Goal: Information Seeking & Learning: Learn about a topic

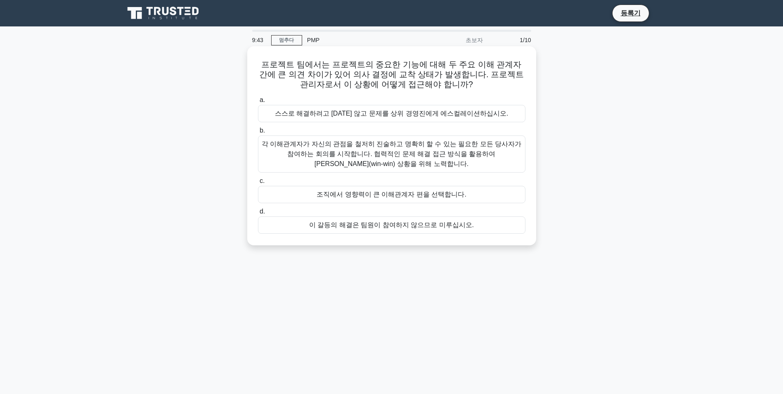
click at [450, 156] on div "각 이해관계자가 자신의 관점을 철저히 진술하고 명확히 할 수 있는 필요한 모든 당사자가 참여하는 회의를 시작합니다. 협력적인 문제 해결 접근 …" at bounding box center [391, 153] width 267 height 37
click at [258, 133] on input "b. 각 이해관계자가 자신의 관점을 철저히 진술하고 명확히 할 수 있는 필요한 모든 당사자가 참여하는 회의를 시작합니다. 협력적인 문제 해결 …" at bounding box center [258, 130] width 0 height 5
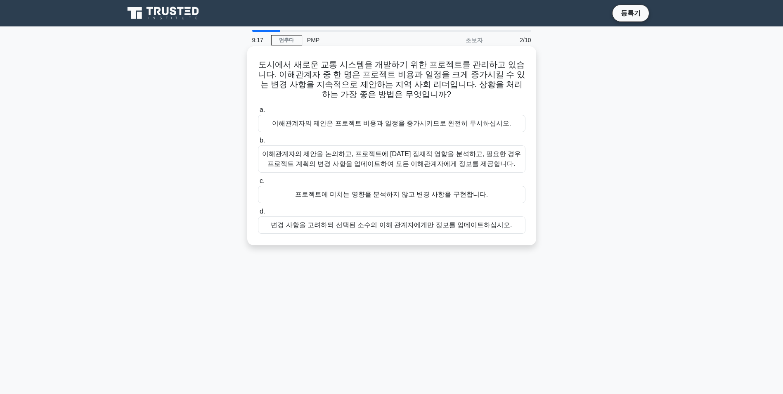
click at [403, 165] on div "이해관계자의 제안을 논의하고, 프로젝트에 [DATE] 잠재적 영향을 분석하고, 필요한 경우 프로젝트 계획의 변경 사항을 업데이트하여 모든 이해…" at bounding box center [391, 158] width 267 height 27
click at [258, 143] on input "b. 이해관계자의 제안을 논의하고, 프로젝트에 [DATE] 잠재적 영향을 분석하고, 필요한 경우 프로젝트 계획의 변경 사항을 업데이트하여 모든…" at bounding box center [258, 140] width 0 height 5
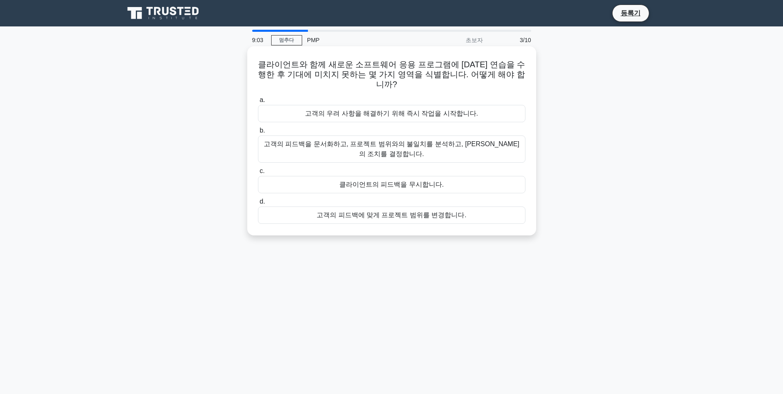
click at [404, 137] on div "고객의 피드백을 문서화하고, 프로젝트 범위와의 불일치를 분석하고, 최선의 조치를 결정합니다." at bounding box center [391, 148] width 267 height 27
click at [258, 133] on input "b. 고객의 피드백을 문서화하고, 프로젝트 범위와의 불일치를 분석하고, 최선의 조치를 결정합니다." at bounding box center [258, 130] width 0 height 5
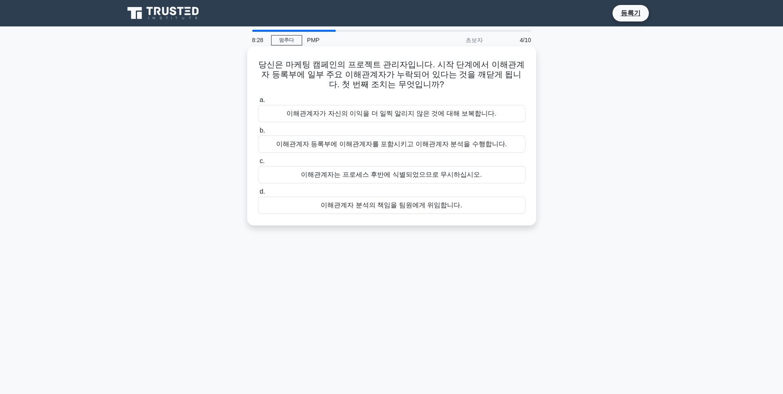
click at [442, 142] on div "이해관계자 등록부에 이해관계자를 포함시키고 이해관계자 분석을 수행합니다." at bounding box center [391, 143] width 267 height 17
click at [258, 133] on input "b. 이해관계자 등록부에 이해관계자를 포함시키고 이해관계자 분석을 수행합니다." at bounding box center [258, 130] width 0 height 5
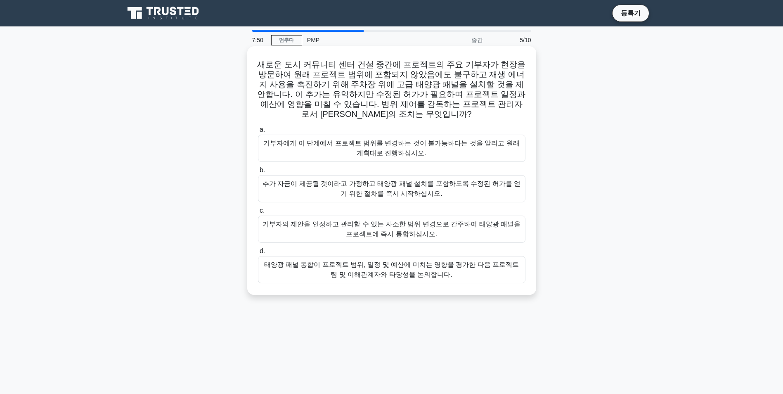
click at [458, 275] on div "태양광 패널 통합이 프로젝트 범위, 일정 및 예산에 미치는 영향을 평가한 다음 프로젝트 팀 및 이해관계자와 타당성을 논의합니다." at bounding box center [391, 269] width 267 height 27
click at [258, 254] on input "d. 태양광 패널 통합이 프로젝트 범위, 일정 및 예산에 미치는 영향을 평가한 다음 프로젝트 팀 및 이해관계자와 타당성을 논의합니다." at bounding box center [258, 250] width 0 height 5
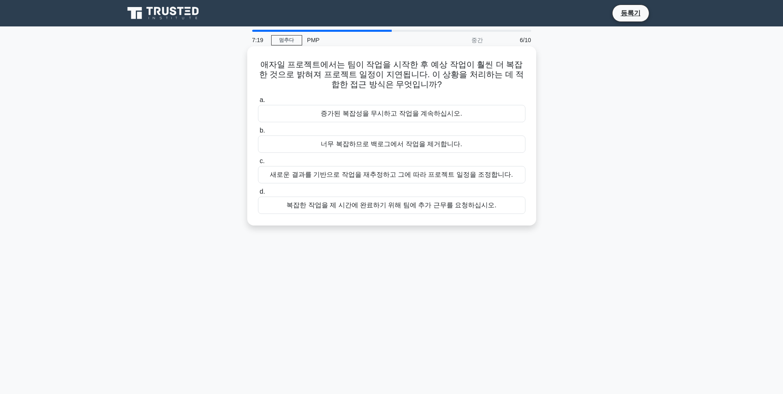
click at [448, 175] on div "새로운 결과를 기반으로 작업을 재추정하고 그에 따라 프로젝트 일정을 조정합니다." at bounding box center [391, 174] width 267 height 17
click at [258, 164] on input "c. 새로운 결과를 기반으로 작업을 재추정하고 그에 따라 프로젝트 일정을 조정합니다." at bounding box center [258, 160] width 0 height 5
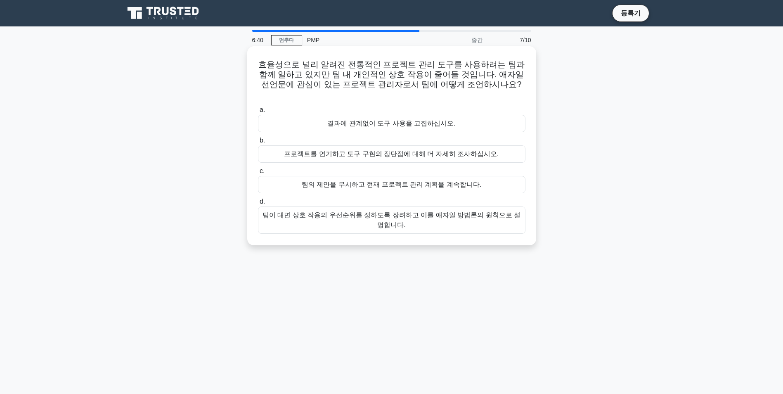
click at [411, 216] on div "팀이 대면 상호 작용의 우선순위를 정하도록 장려하고 이를 애자일 방법론의 원칙으로 설명합니다." at bounding box center [391, 219] width 267 height 27
click at [258, 204] on input "d. 팀이 대면 상호 작용의 우선순위를 정하도록 장려하고 이를 애자일 방법론의 원칙으로 설명합니다." at bounding box center [258, 201] width 0 height 5
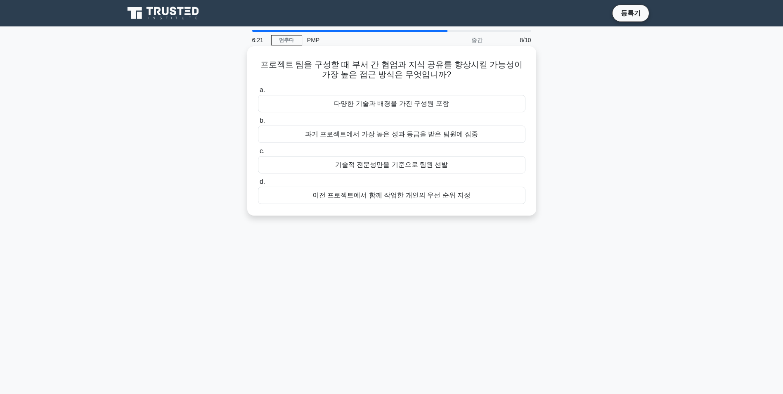
click at [439, 104] on div "다양한 기술과 배경을 가진 구성원 포함" at bounding box center [391, 103] width 267 height 17
click at [258, 93] on input "a. 다양한 기술과 배경을 가진 구성원 포함" at bounding box center [258, 89] width 0 height 5
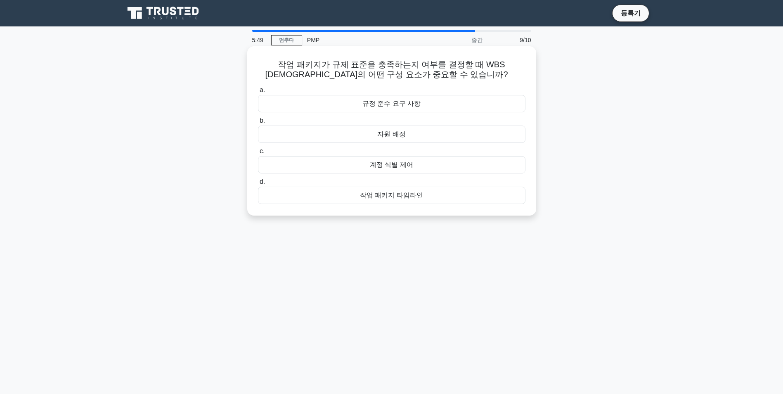
click at [378, 106] on div "규정 준수 요구 사항" at bounding box center [391, 103] width 267 height 17
click at [258, 93] on input "a. 규정 준수 요구 사항" at bounding box center [258, 89] width 0 height 5
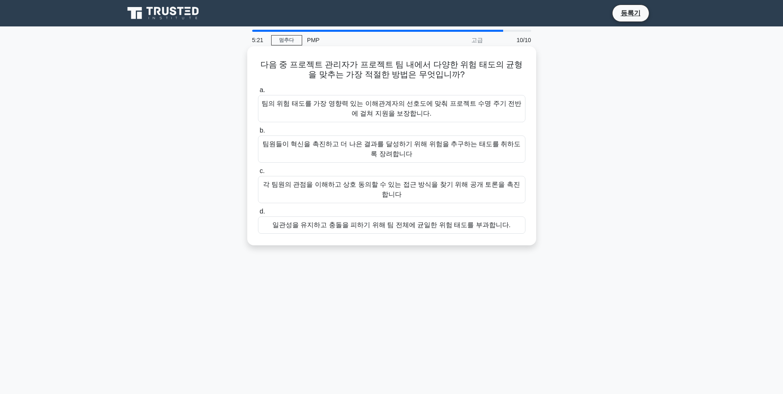
click at [485, 188] on div "각 팀원의 관점을 이해하고 상호 동의할 수 있는 접근 방식을 찾기 위해 공개 토론을 촉진합니다" at bounding box center [391, 189] width 267 height 27
click at [258, 174] on input "c. 각 팀원의 관점을 이해하고 상호 동의할 수 있는 접근 방식을 찾기 위해 공개 토론을 촉진합니다" at bounding box center [258, 170] width 0 height 5
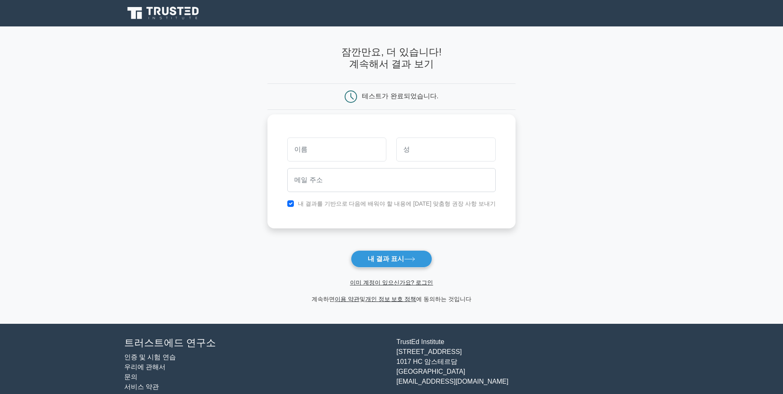
click at [345, 151] on input "text" at bounding box center [336, 149] width 99 height 24
type input "ilhyun"
type input "hwang"
type input "hih96@naver.com"
click at [325, 207] on label "내 결과를 기반으로 다음에 배워야 할 내용에 대한 맞춤형 권장 사항 보내기" at bounding box center [397, 203] width 198 height 7
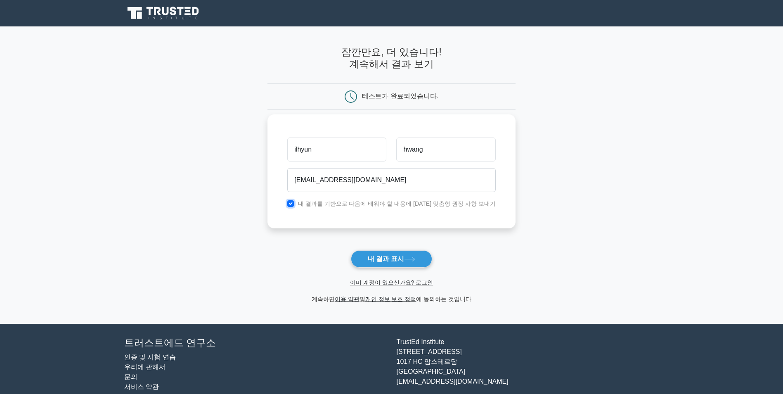
click at [294, 205] on input "checkbox" at bounding box center [290, 203] width 7 height 7
checkbox input "false"
click at [398, 260] on font "내 결과 표시" at bounding box center [386, 258] width 37 height 7
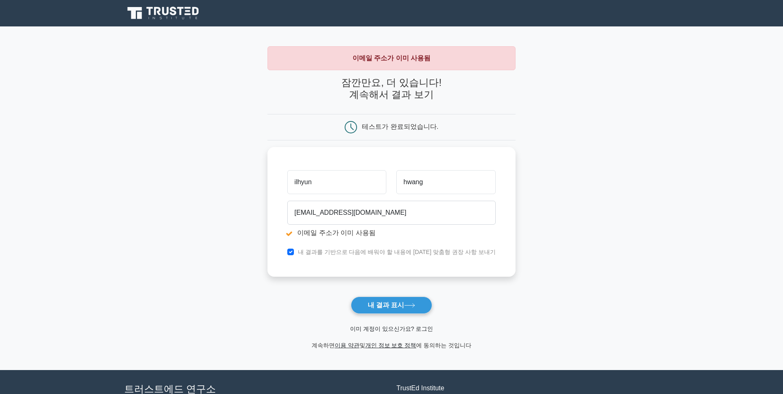
click at [411, 328] on link "이미 계정이 있으신가요? 로그인" at bounding box center [391, 328] width 83 height 7
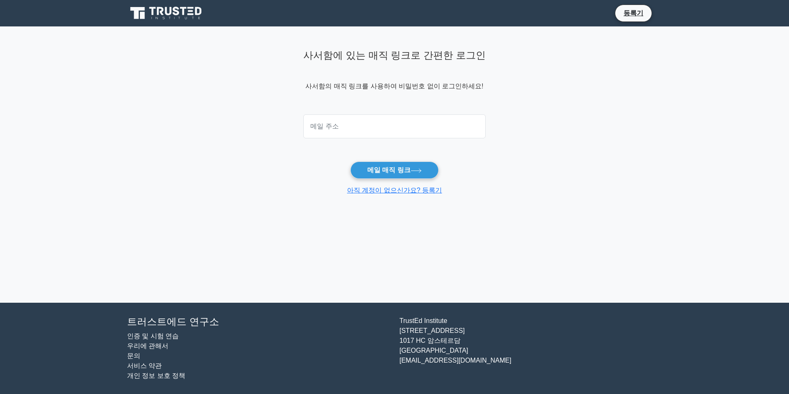
click at [383, 129] on input "email" at bounding box center [394, 126] width 182 height 24
type input "hih96@naver.com"
click at [415, 170] on icon at bounding box center [415, 170] width 11 height 5
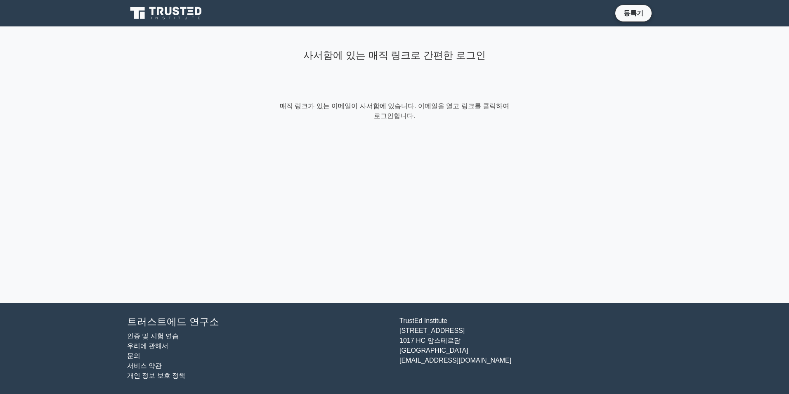
click at [503, 214] on div "사서함에 있는 매직 링크로 간편한 로그인 매직 링크가 있는 이메일이 사서함에 있습니다. 이메일을 열고 링크를 클릭하여 로그인합니다." at bounding box center [394, 164] width 247 height 276
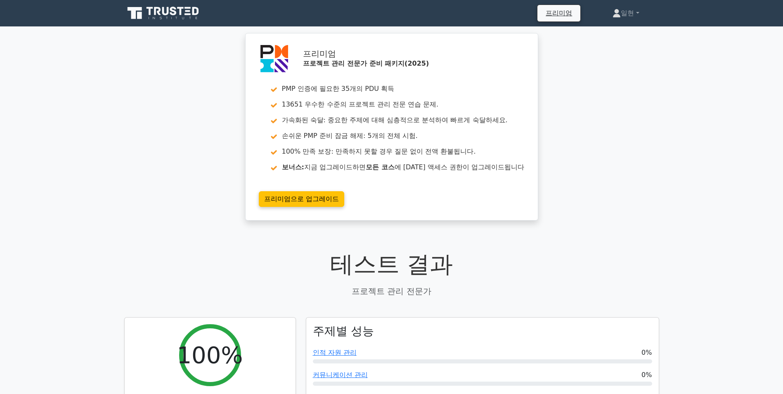
click at [597, 120] on div "프리미엄 프로젝트 관리 전문가 준비 패키지(2025) PMP 인증에 필요한 35개의 PDU 획득 13651 우수한 수준의 프로젝트 관리 전문 …" at bounding box center [391, 131] width 783 height 197
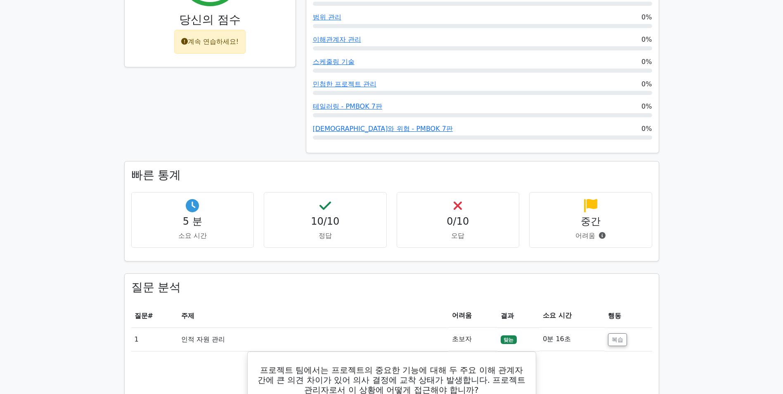
scroll to position [371, 0]
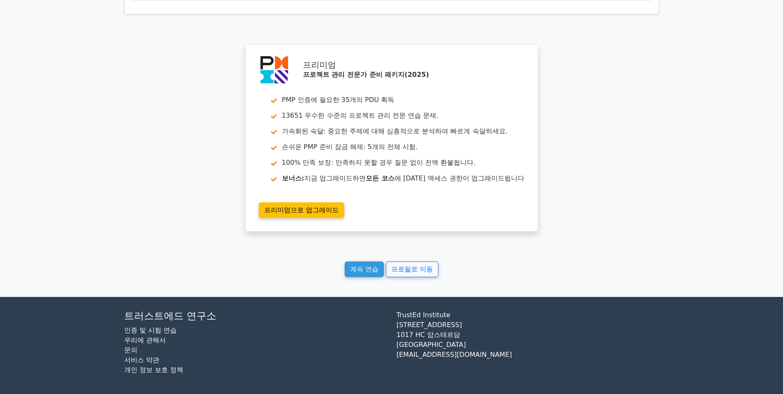
scroll to position [1329, 0]
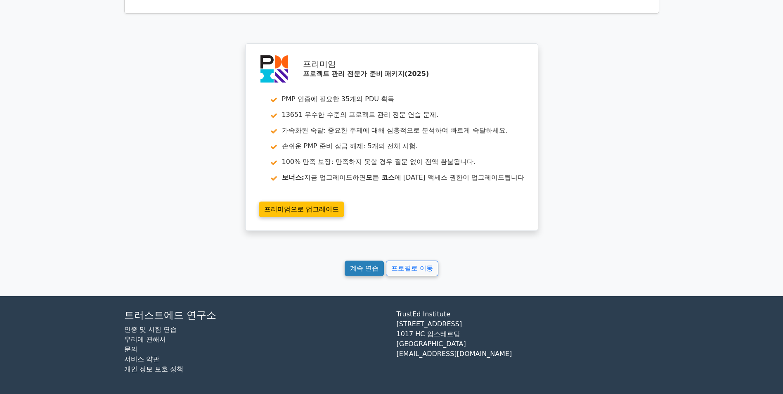
click at [360, 265] on link "계속 연습" at bounding box center [363, 268] width 39 height 16
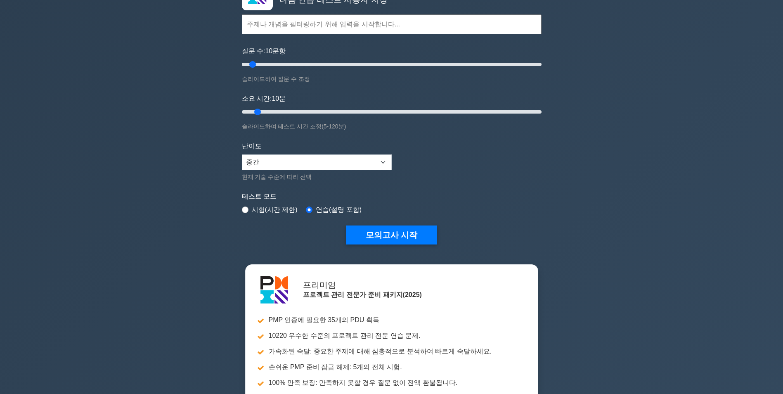
scroll to position [82, 0]
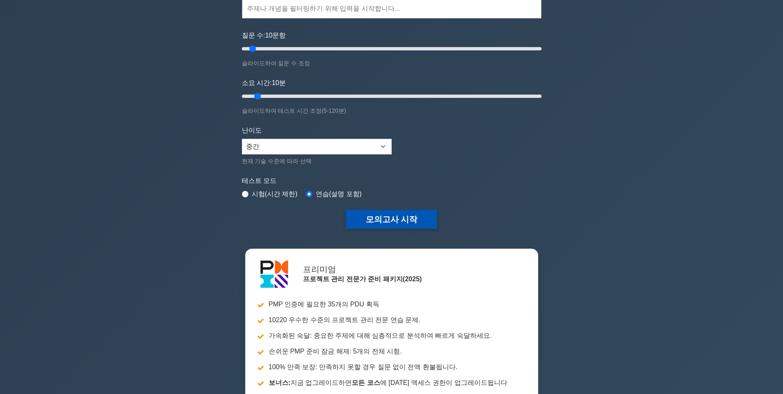
click at [418, 219] on button "모의고사 시작" at bounding box center [392, 219] width 92 height 19
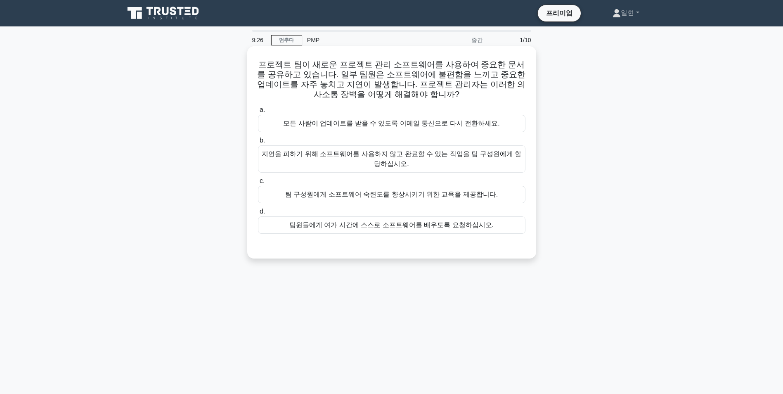
click at [429, 194] on div "팀 구성원에게 소프트웨어 숙련도를 향상시키기 위한 교육을 제공합니다." at bounding box center [391, 194] width 267 height 17
click at [258, 184] on input "c. 팀 구성원에게 소프트웨어 숙련도를 향상시키기 위한 교육을 제공합니다." at bounding box center [258, 180] width 0 height 5
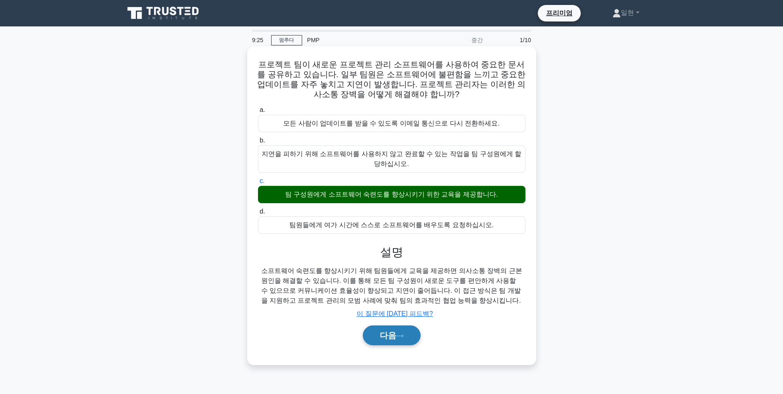
click at [400, 332] on button "다음" at bounding box center [392, 335] width 58 height 20
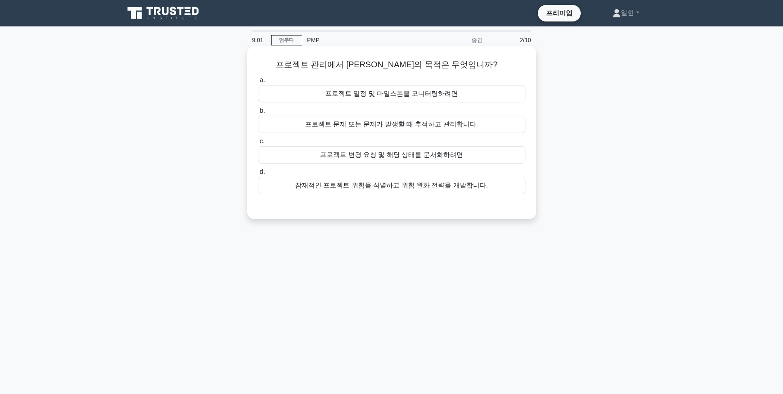
click at [449, 120] on div "프로젝트 문제 또는 문제가 발생할 때 추적하고 관리합니다." at bounding box center [391, 123] width 267 height 17
click at [258, 113] on input "b. 프로젝트 문제 또는 문제가 발생할 때 추적하고 관리합니다." at bounding box center [258, 110] width 0 height 5
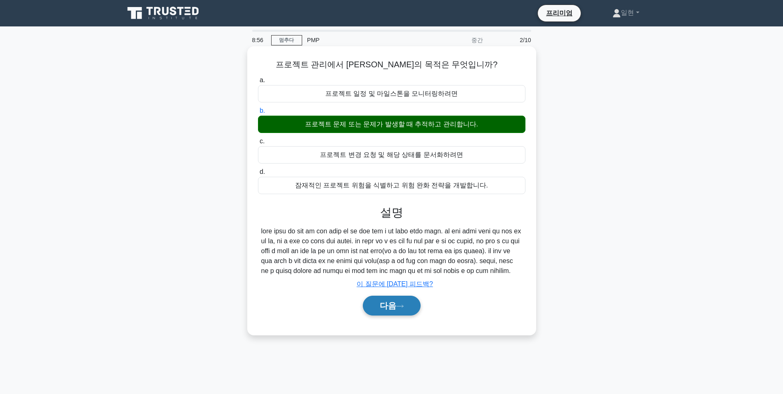
click at [392, 315] on button "다음" at bounding box center [392, 305] width 58 height 20
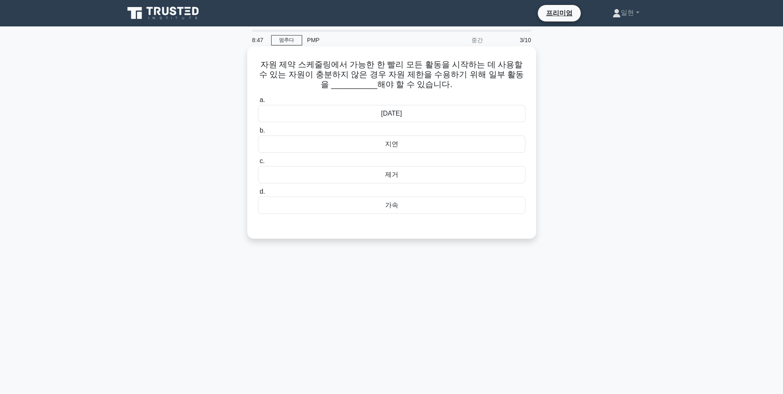
click at [400, 119] on div "중복" at bounding box center [391, 113] width 267 height 17
click at [258, 103] on input "a. 중복" at bounding box center [258, 99] width 0 height 5
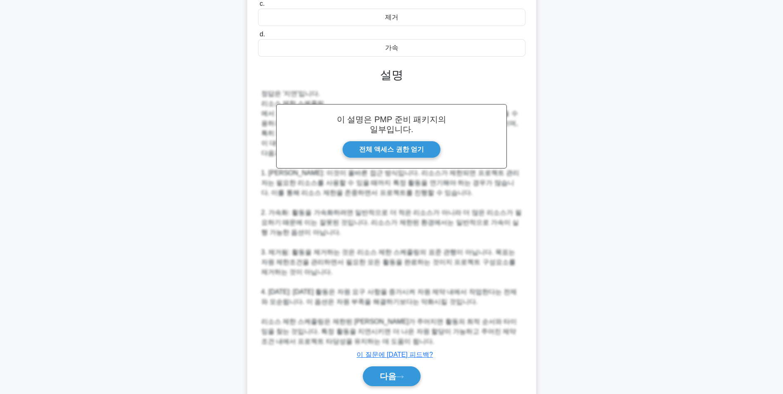
scroll to position [186, 0]
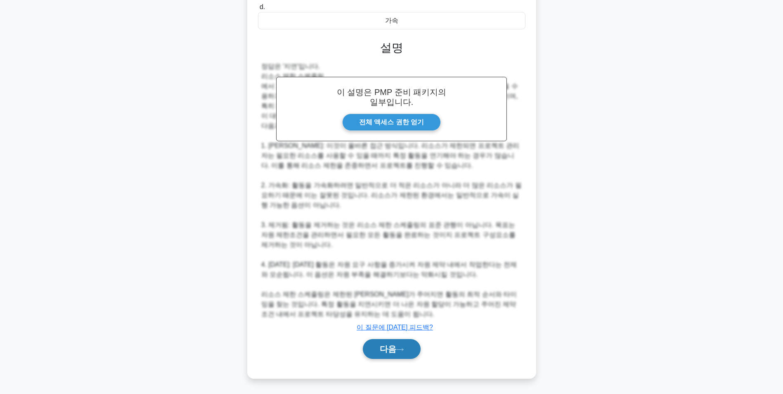
click at [380, 355] on button "다음" at bounding box center [392, 349] width 58 height 20
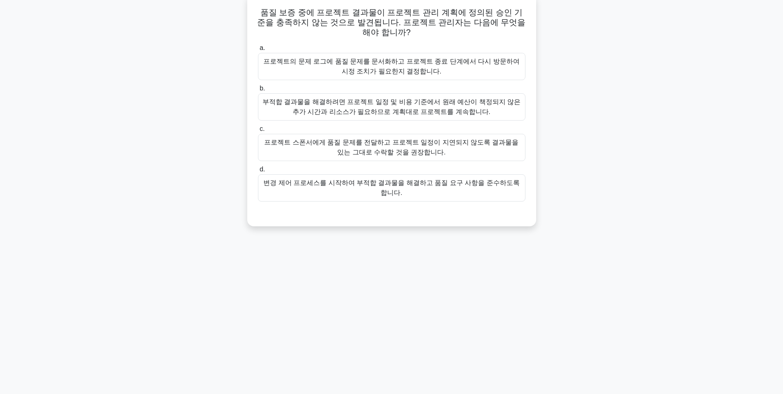
click at [471, 187] on div "변경 제어 프로세스를 시작하여 부적합 결과물을 해결하고 품질 요구 사항을 준수하도록 합니다." at bounding box center [391, 187] width 267 height 27
click at [258, 172] on input "d. 변경 제어 프로세스를 시작하여 부적합 결과물을 해결하고 품질 요구 사항을 준수하도록 합니다." at bounding box center [258, 169] width 0 height 5
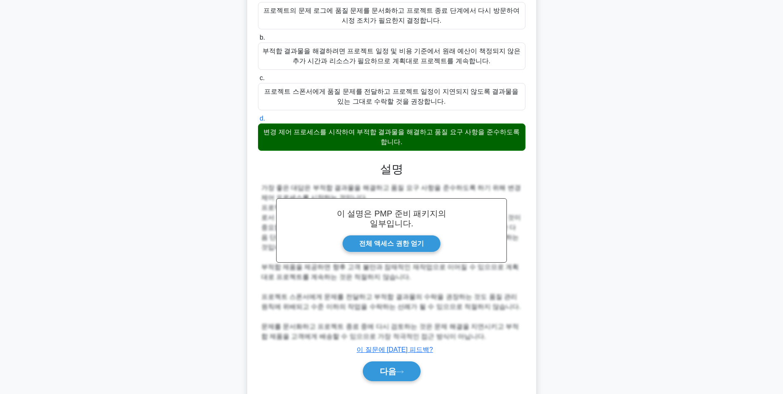
scroll to position [106, 0]
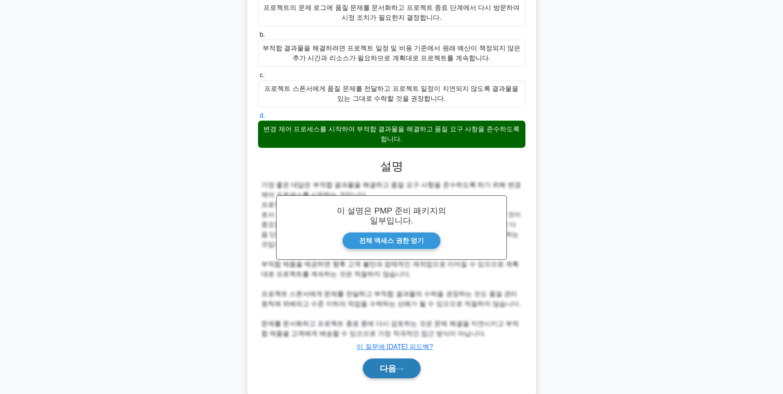
click at [399, 366] on icon at bounding box center [399, 368] width 7 height 5
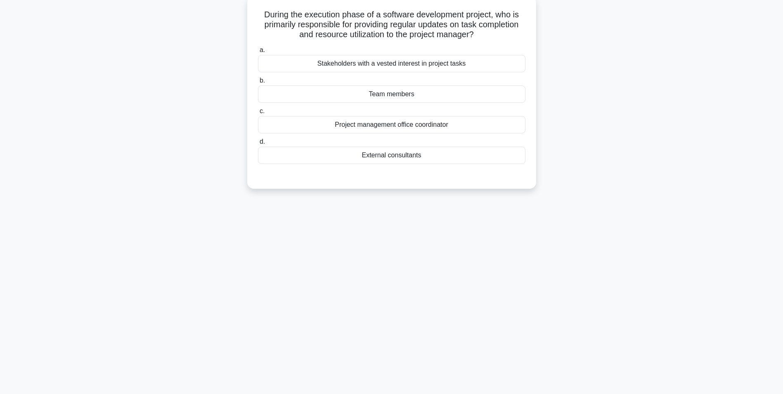
scroll to position [52, 0]
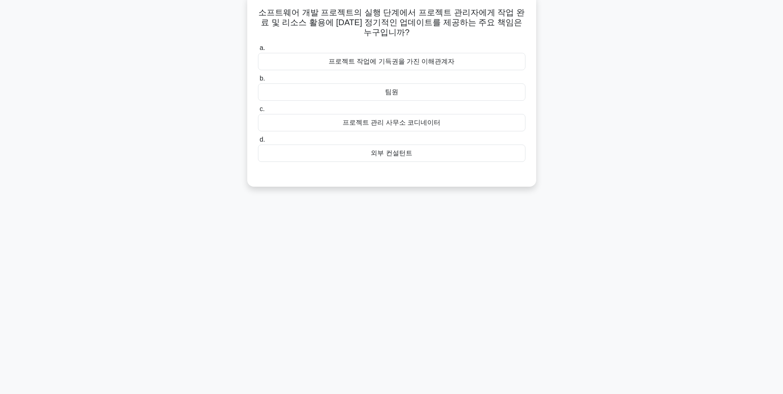
click at [434, 61] on div "프로젝트 작업에 기득권을 가진 이해관계자" at bounding box center [391, 61] width 267 height 17
click at [258, 51] on input "a. 프로젝트 작업에 기득권을 가진 이해관계자" at bounding box center [258, 47] width 0 height 5
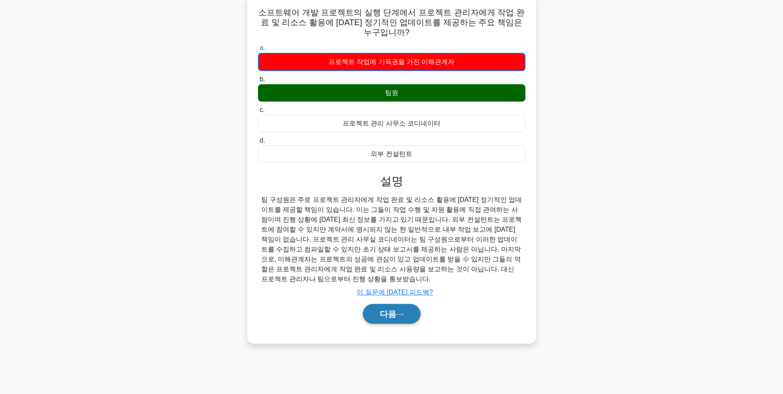
click at [400, 308] on button "다음" at bounding box center [392, 314] width 58 height 20
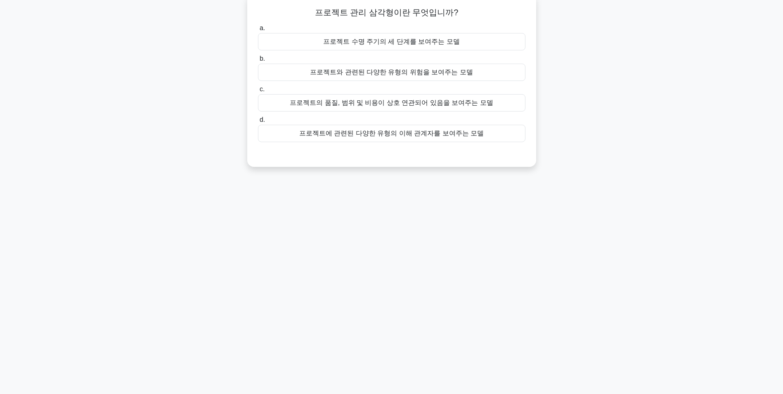
click at [438, 101] on div "프로젝트의 품질, 범위 및 비용이 상호 연관되어 있음을 보여주는 모델" at bounding box center [391, 102] width 267 height 17
click at [258, 92] on input "c. 프로젝트의 품질, 범위 및 비용이 상호 연관되어 있음을 보여주는 모델" at bounding box center [258, 89] width 0 height 5
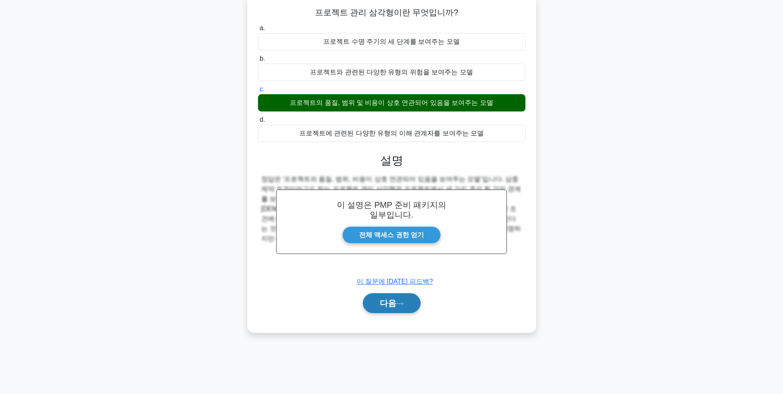
click at [413, 299] on button "다음" at bounding box center [392, 303] width 58 height 20
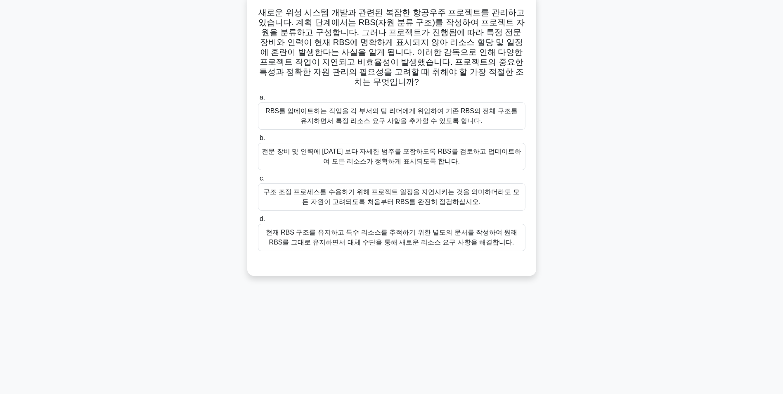
click at [411, 147] on div "전문 장비 및 인력에 대한 보다 자세한 범주를 포함하도록 RBS를 검토하고 업데이트하여 모든 리소스가 정확하게 표시되도록 합니다." at bounding box center [391, 156] width 267 height 27
click at [258, 141] on input "b. 전문 장비 및 인력에 대한 보다 자세한 범주를 포함하도록 RBS를 검토하고 업데이트하여 모든 리소스가 정확하게 표시되도록 합니다." at bounding box center [258, 137] width 0 height 5
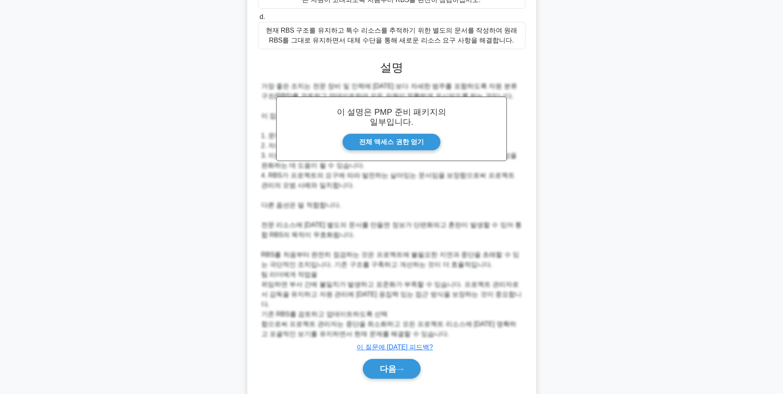
scroll to position [254, 0]
click at [388, 358] on button "다음" at bounding box center [392, 368] width 58 height 20
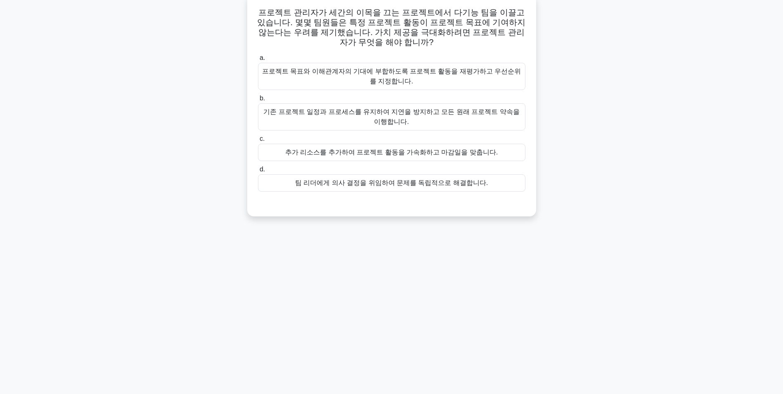
click at [454, 79] on div "프로젝트 목표와 이해관계자의 기대에 부합하도록 프로젝트 활동을 재평가하고 우선순위를 지정합니다." at bounding box center [391, 76] width 267 height 27
click at [258, 61] on input "a. 프로젝트 목표와 이해관계자의 기대에 부합하도록 프로젝트 활동을 재평가하고 우선순위를 지정합니다." at bounding box center [258, 57] width 0 height 5
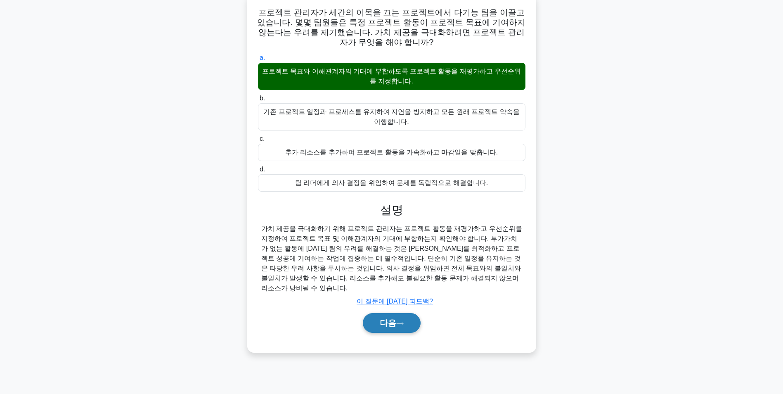
click at [380, 318] on font "다음" at bounding box center [387, 322] width 16 height 9
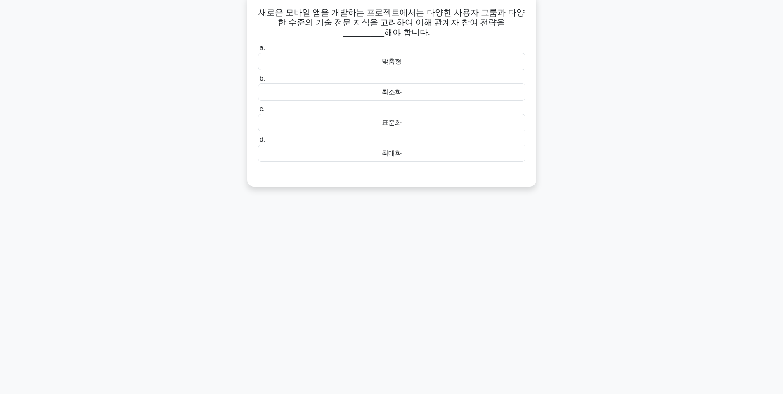
click at [449, 158] on div "최대화" at bounding box center [391, 152] width 267 height 17
click at [258, 142] on input "d. 최대화" at bounding box center [258, 139] width 0 height 5
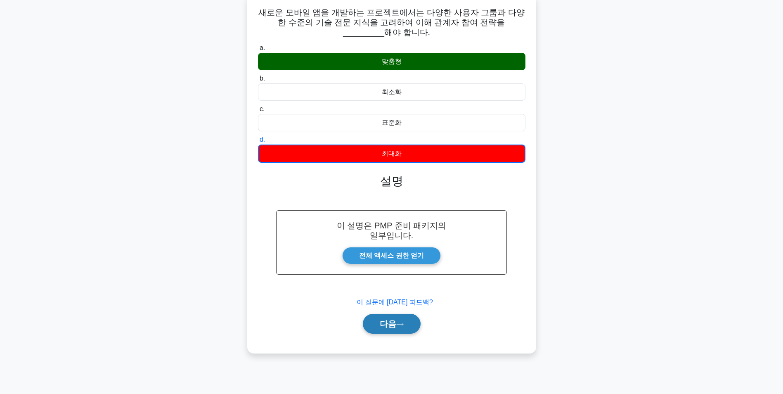
click at [402, 324] on icon at bounding box center [399, 324] width 7 height 5
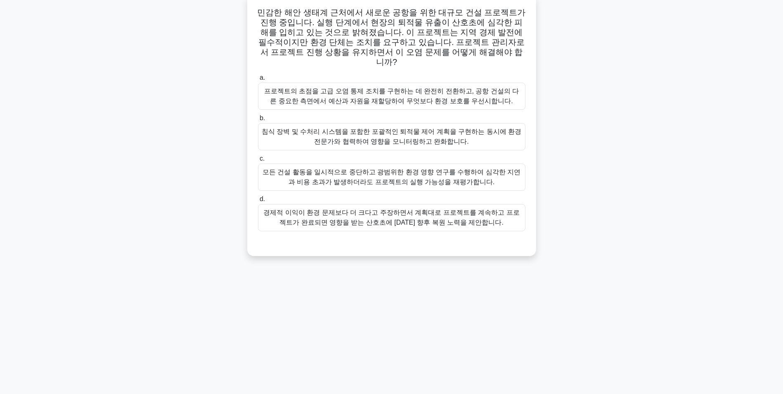
click at [424, 82] on div "프로젝트의 초점을 고급 오염 통제 조치를 구현하는 데 완전히 전환하고, 공항 건설의 다른 중요한 측면에서 예산과 자원을 재할당하여 무엇보다 환…" at bounding box center [391, 95] width 267 height 27
click at [258, 80] on input "a. 프로젝트의 초점을 고급 오염 통제 조치를 구현하는 데 완전히 전환하고, 공항 건설의 다른 중요한 측면에서 예산과 자원을 재할당하여 무엇보…" at bounding box center [258, 77] width 0 height 5
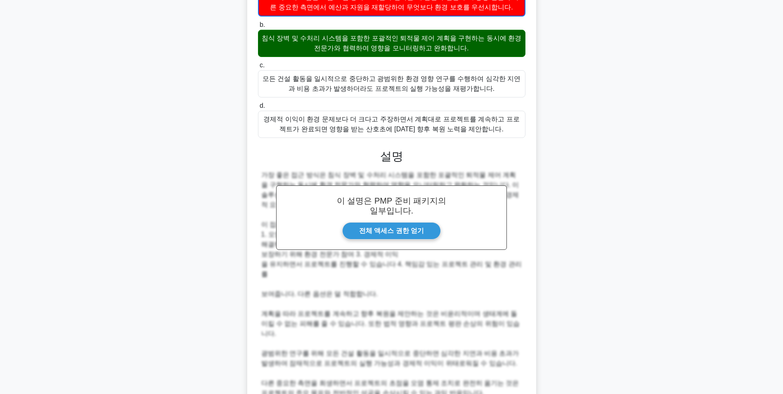
scroll to position [225, 0]
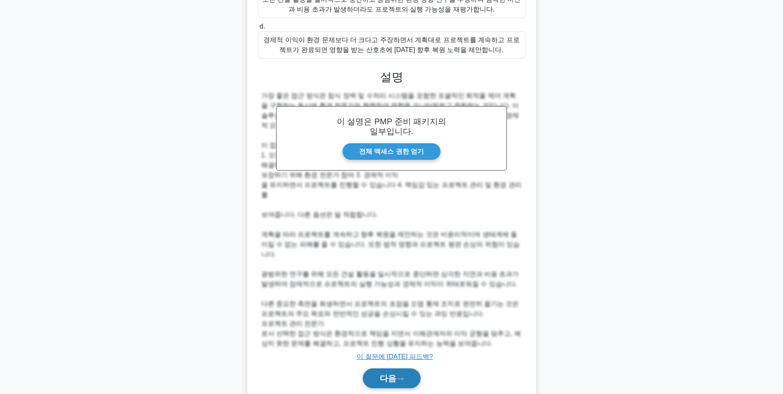
click at [389, 368] on button "다음" at bounding box center [392, 378] width 58 height 20
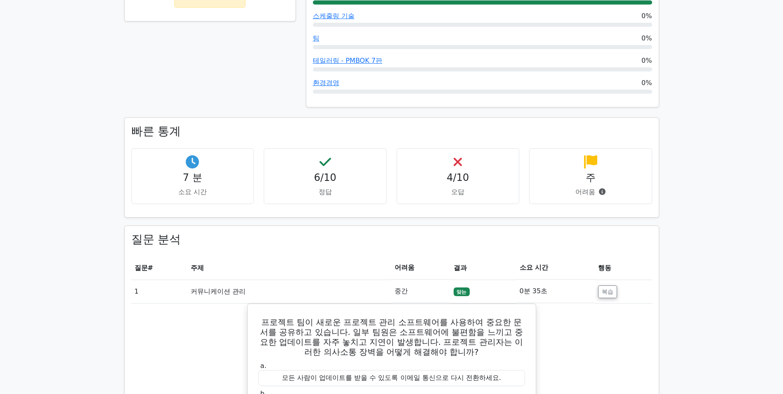
scroll to position [412, 0]
